Goal: Task Accomplishment & Management: Use online tool/utility

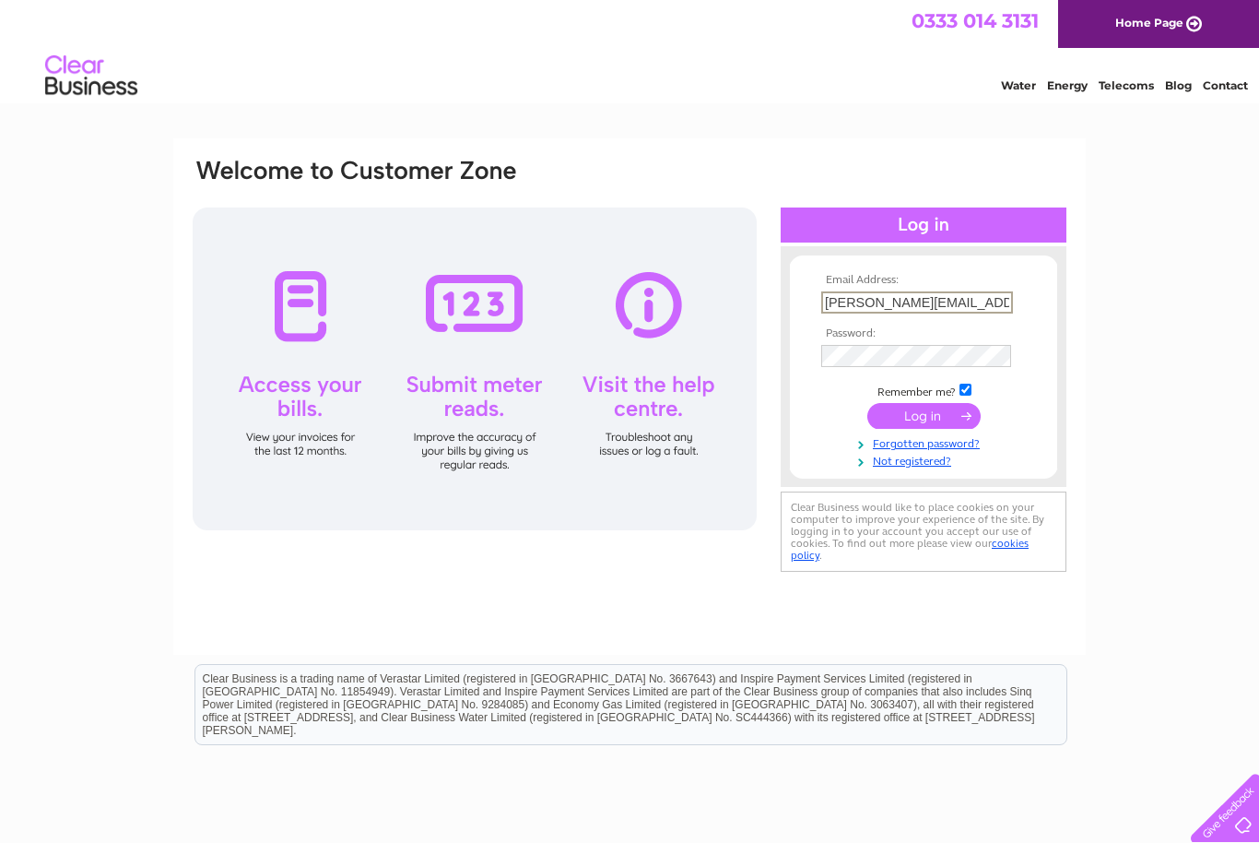
type input "Michael.hodgetts@zen.co.uk"
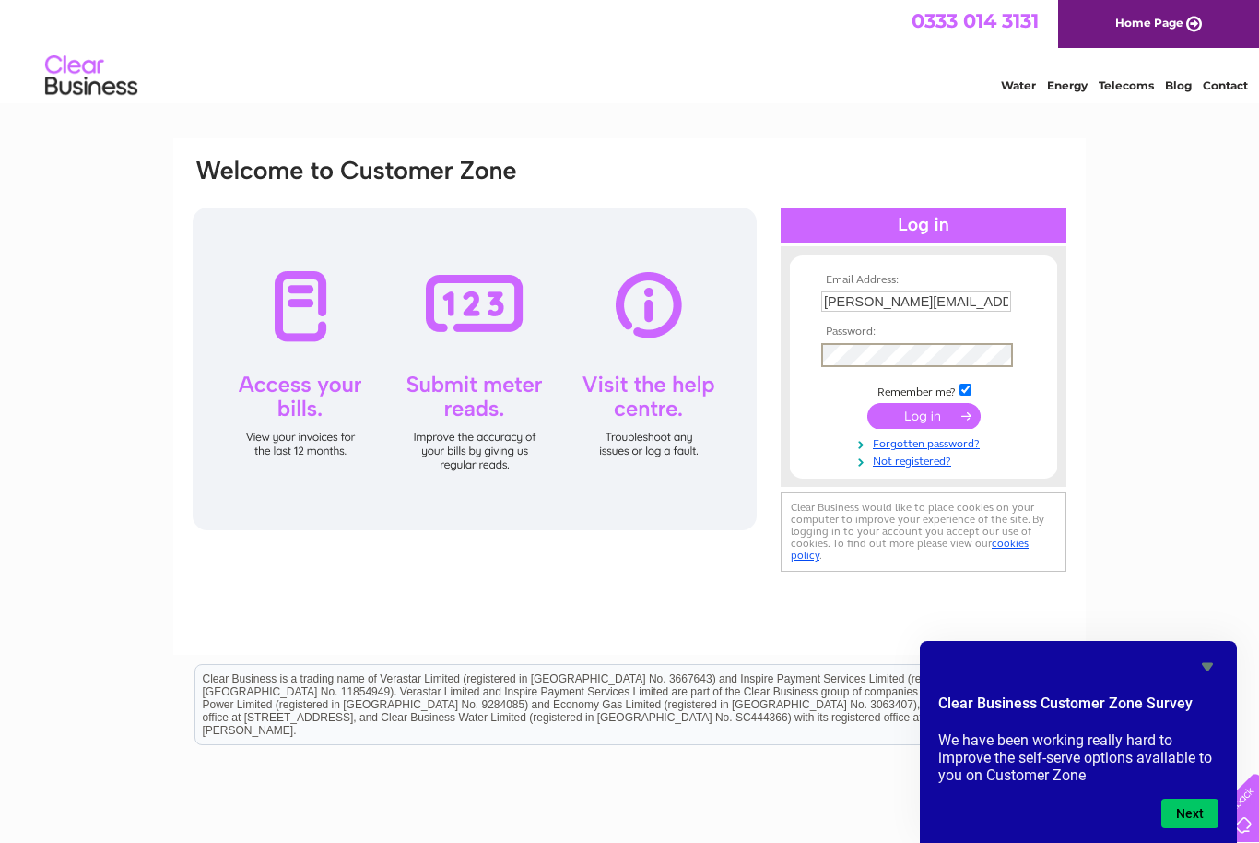
click at [930, 420] on input "submit" at bounding box center [924, 416] width 113 height 26
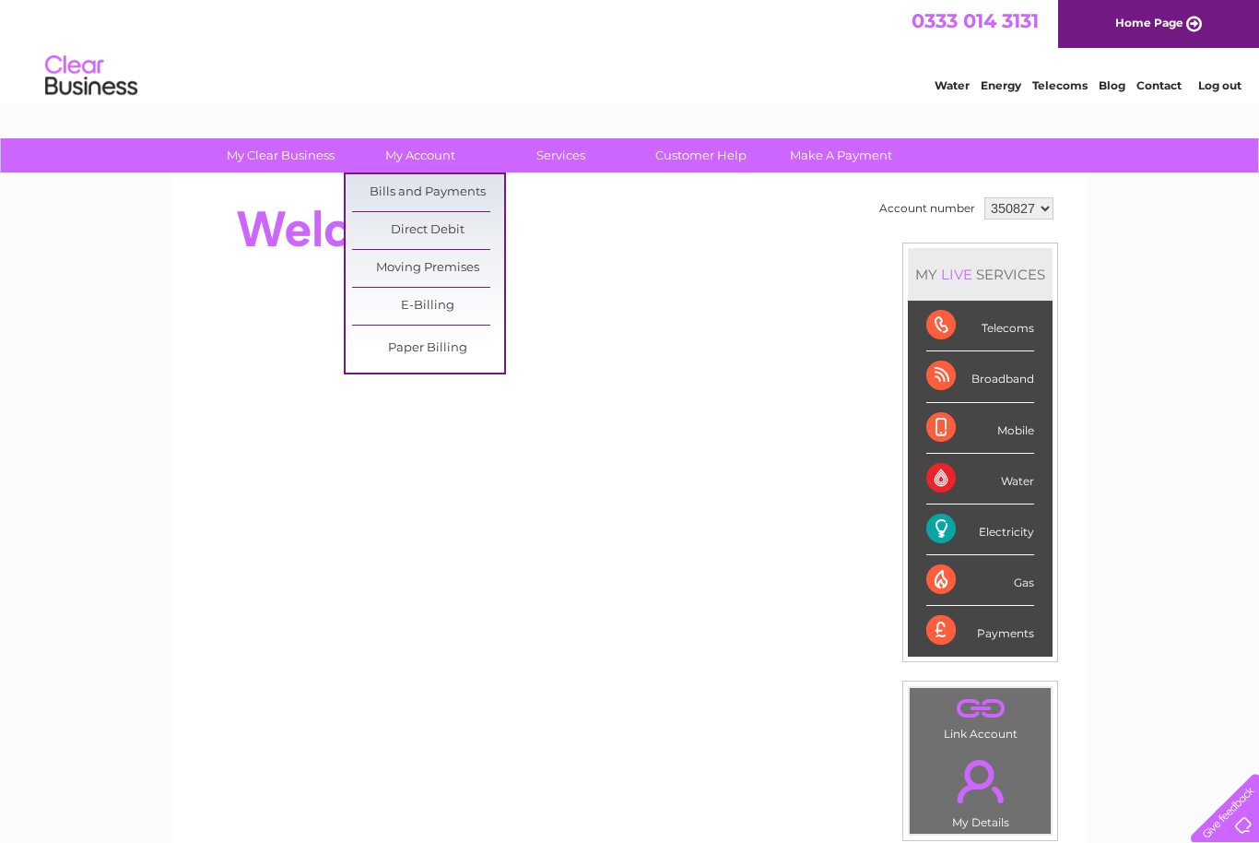
click at [597, 227] on div at bounding box center [526, 230] width 671 height 74
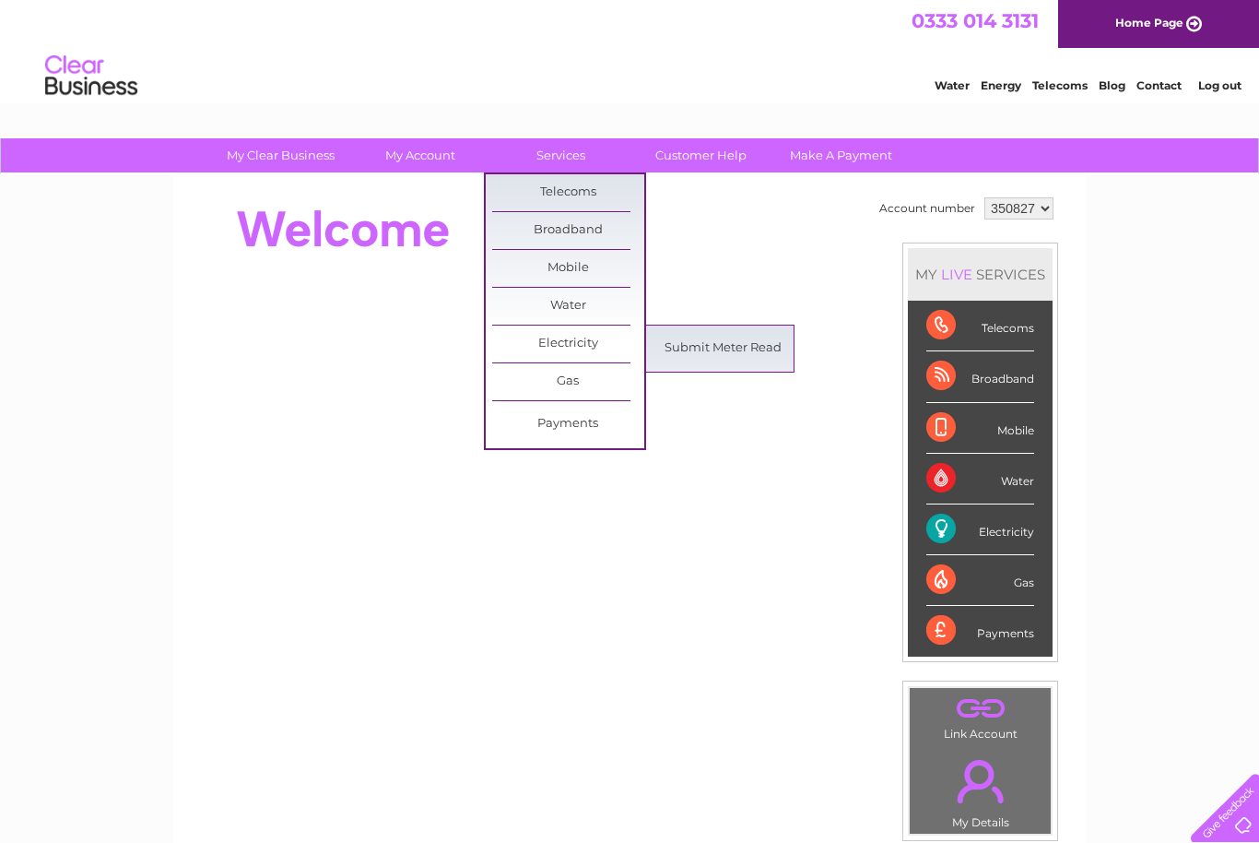
click at [756, 346] on link "Submit Meter Read" at bounding box center [723, 348] width 152 height 37
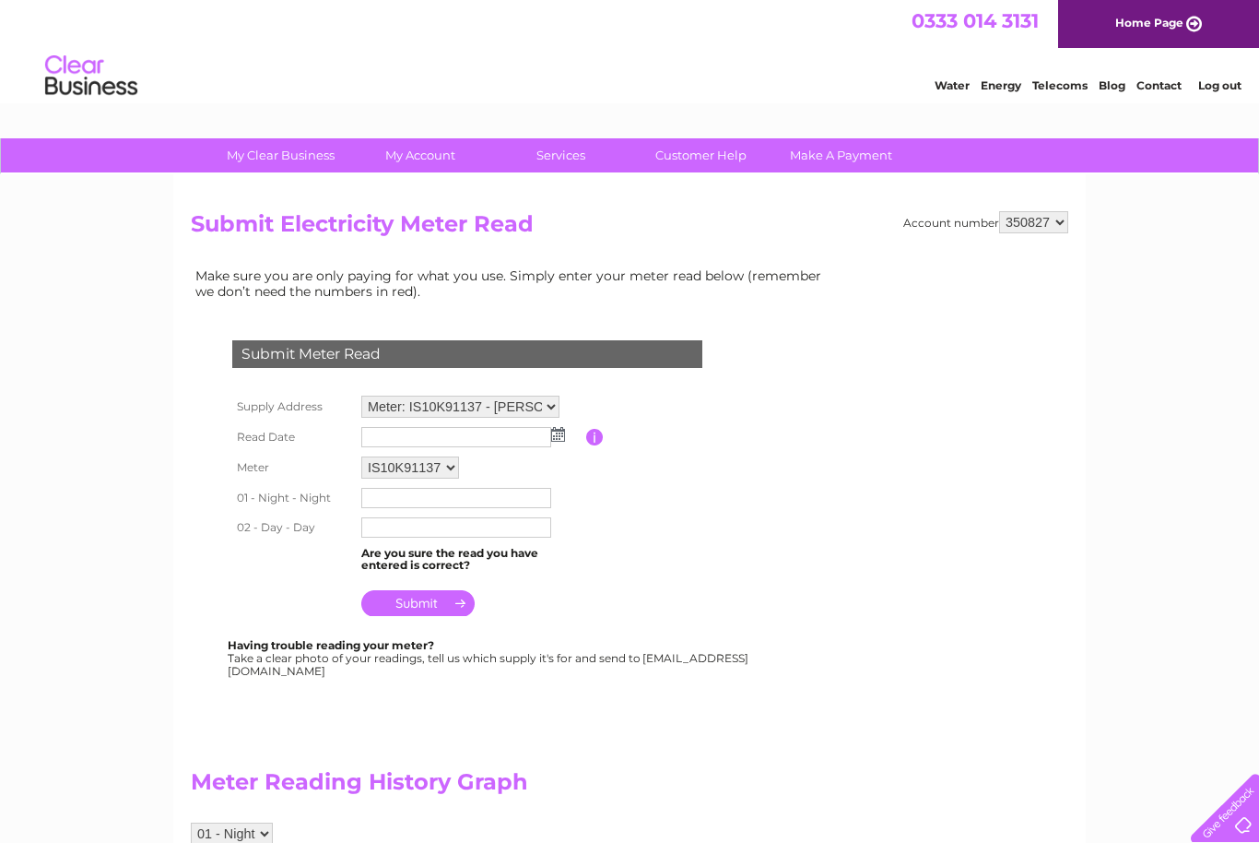
click at [559, 438] on img at bounding box center [558, 434] width 14 height 15
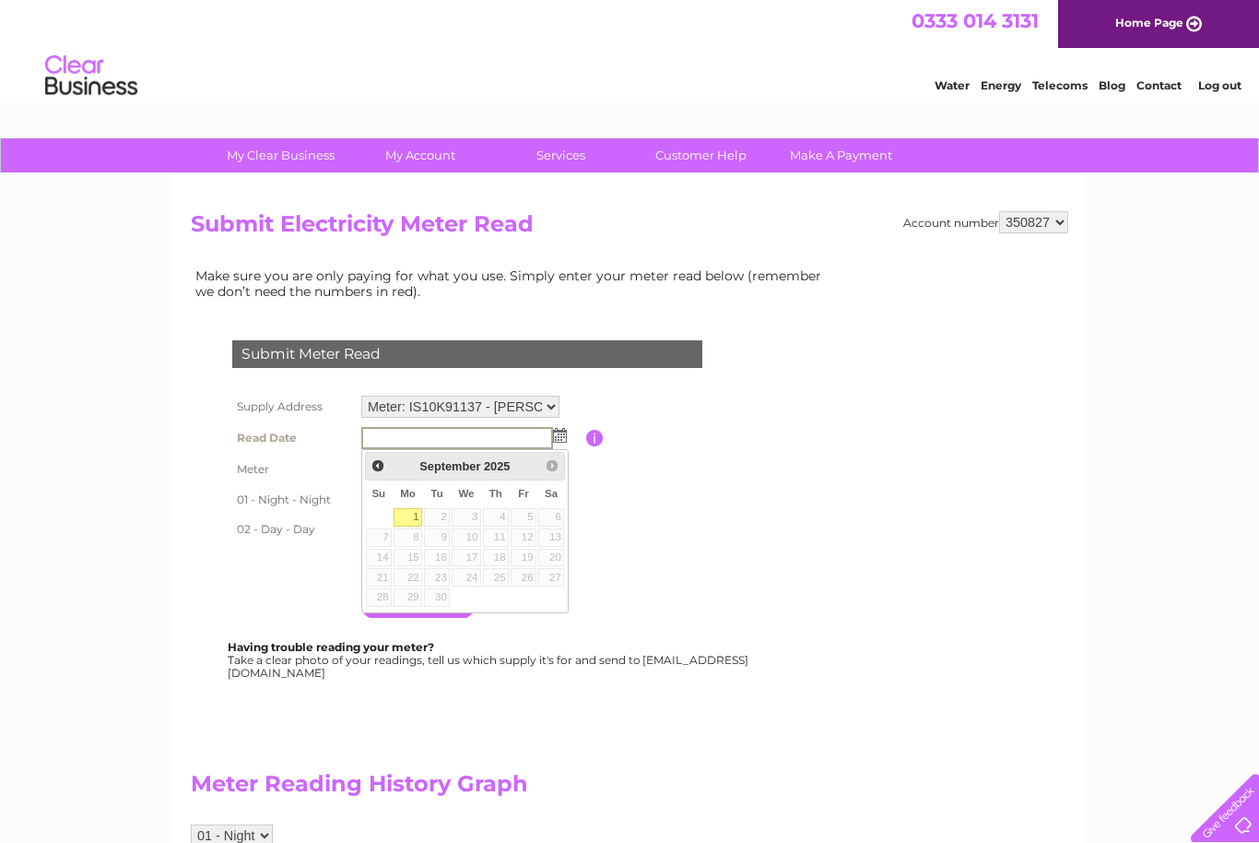
click at [414, 513] on link "1" at bounding box center [408, 517] width 29 height 18
type input "2025/09/01"
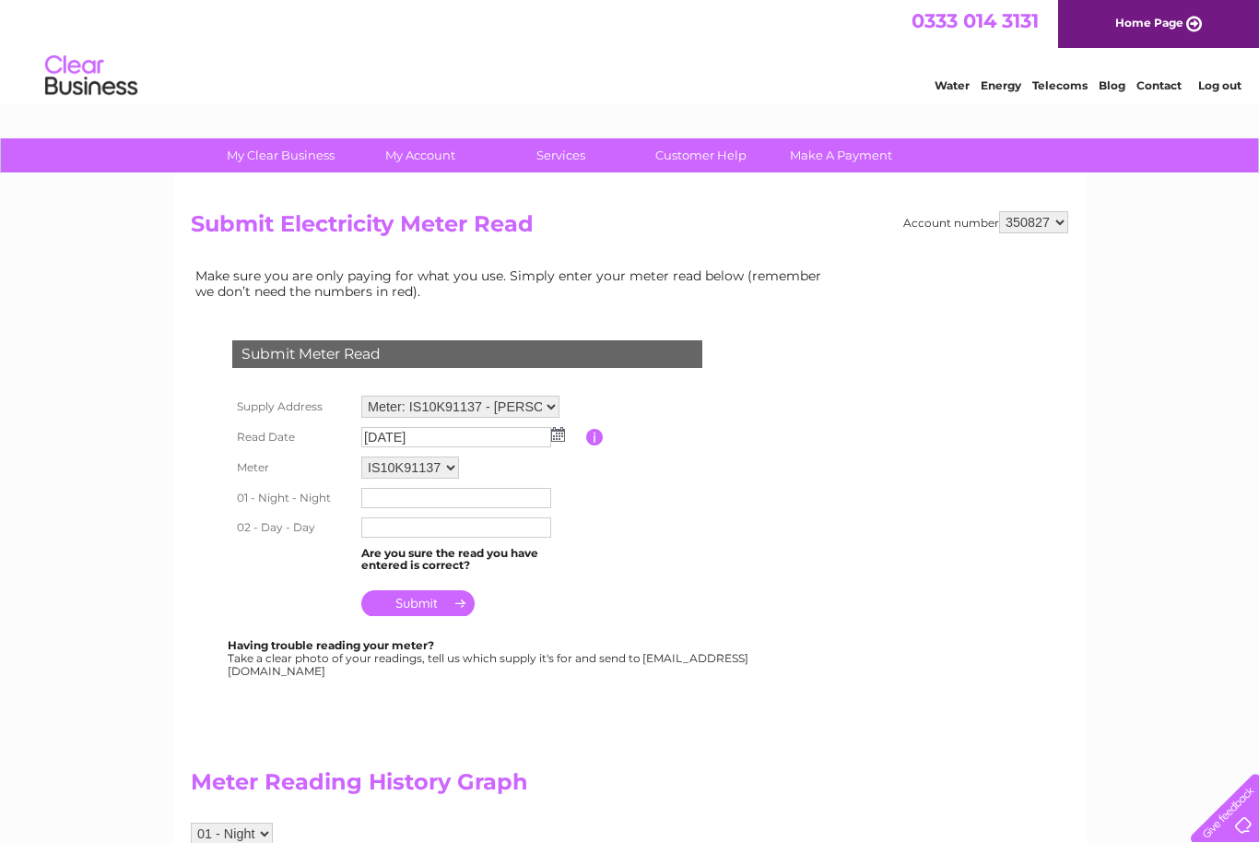
click at [426, 500] on input "text" at bounding box center [456, 498] width 190 height 20
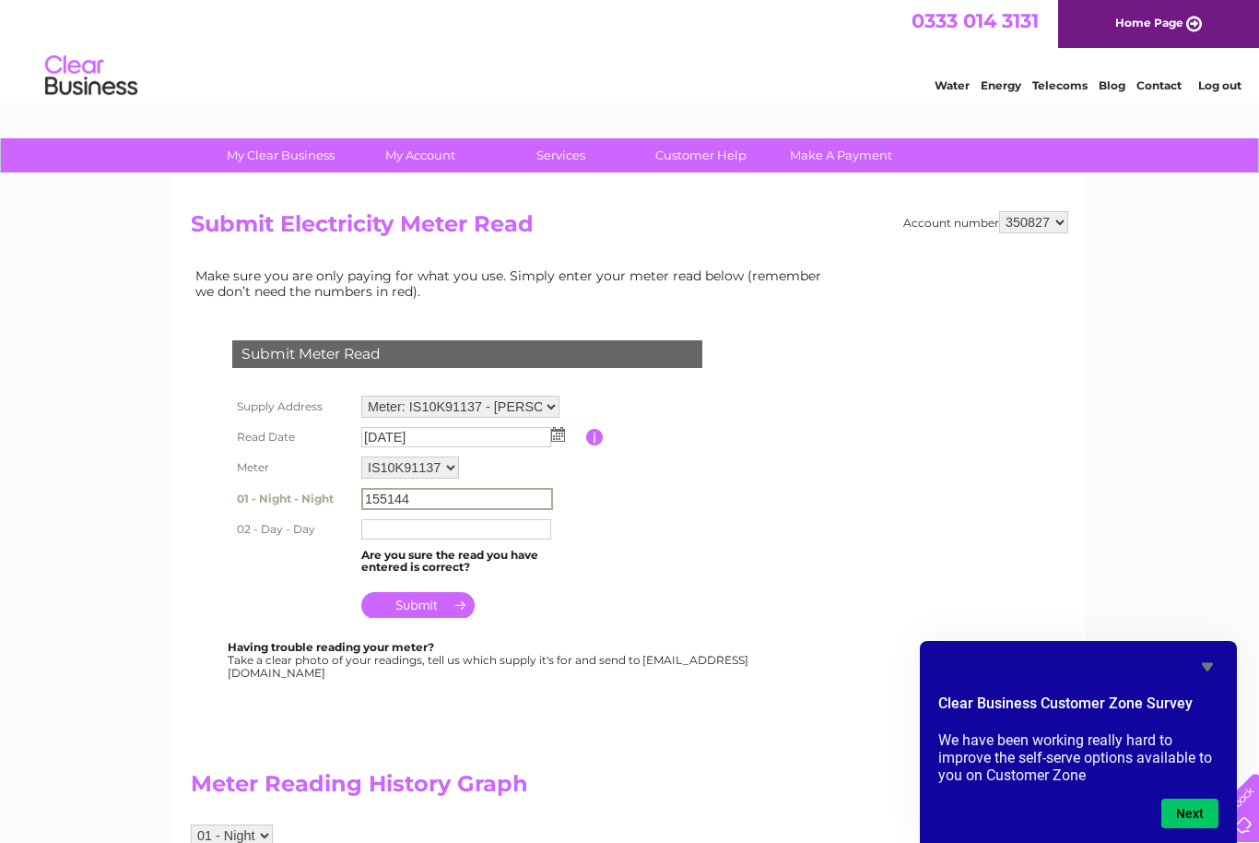
type input "155144"
click at [319, 536] on th "02 - Day - Day" at bounding box center [292, 529] width 129 height 30
click at [382, 532] on input "text" at bounding box center [456, 527] width 190 height 20
type input "376757"
click at [427, 608] on input "submit" at bounding box center [417, 605] width 113 height 26
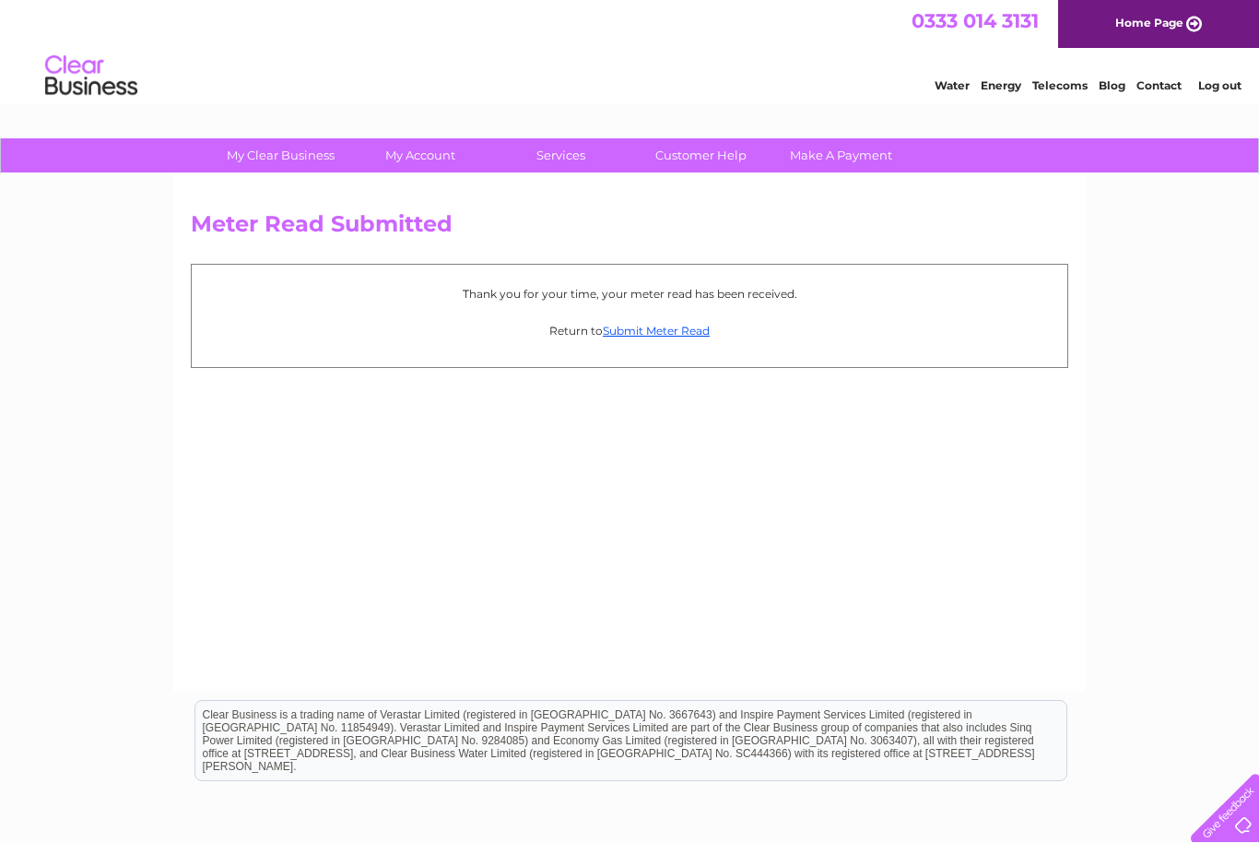
click at [1223, 85] on link "Log out" at bounding box center [1219, 85] width 43 height 14
